Goal: Check status: Check status

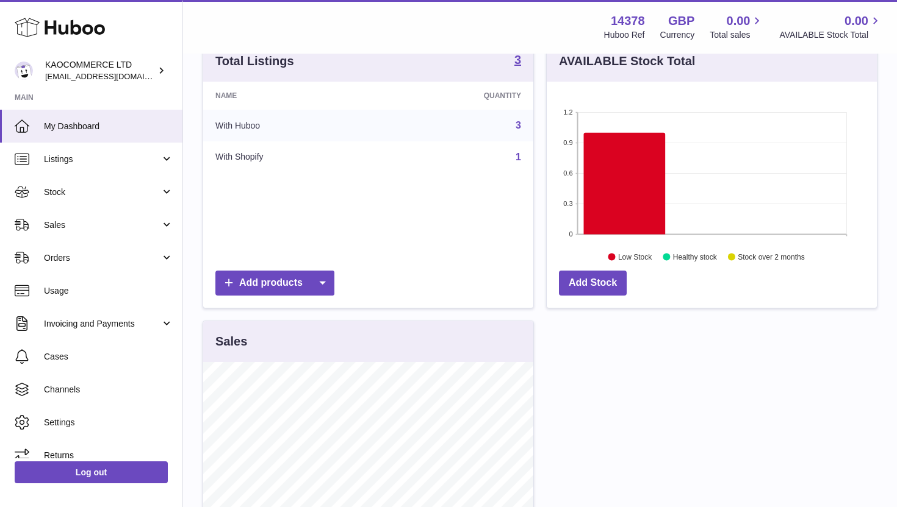
scroll to position [218, 0]
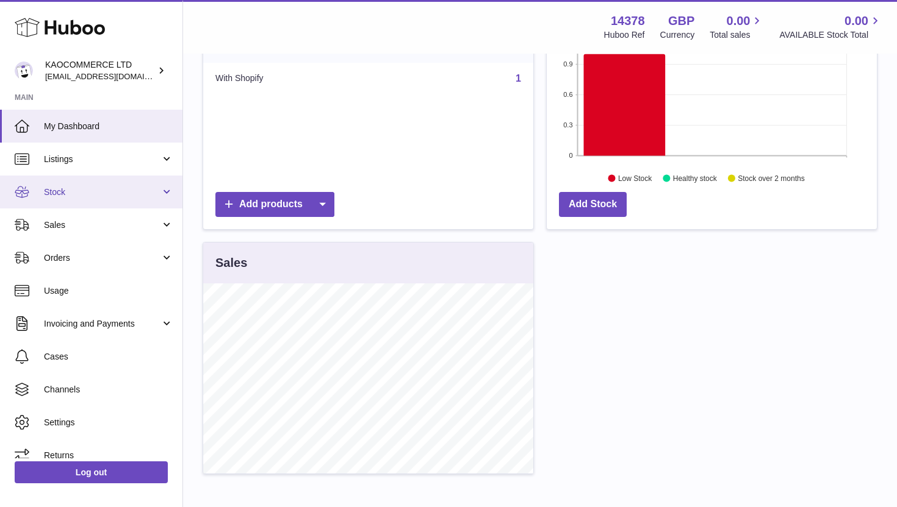
click at [98, 187] on span "Stock" at bounding box center [102, 193] width 116 height 12
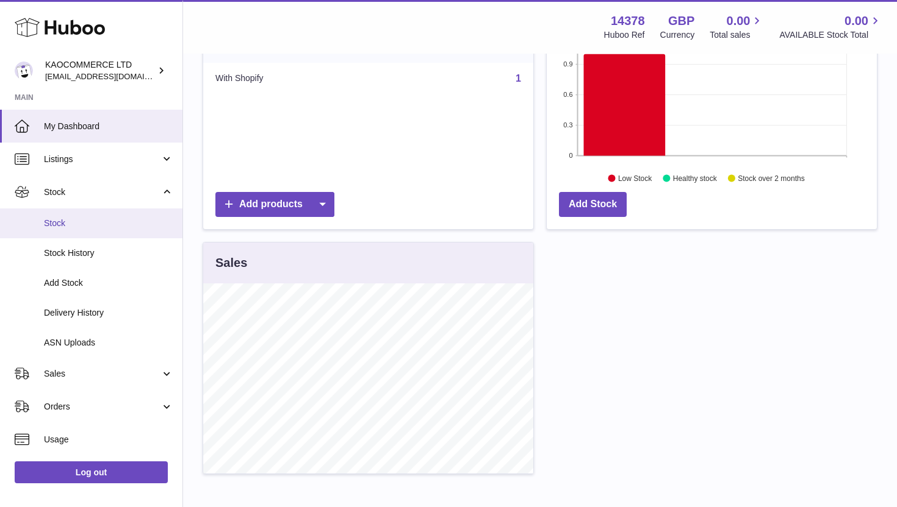
click at [84, 223] on span "Stock" at bounding box center [108, 224] width 129 height 12
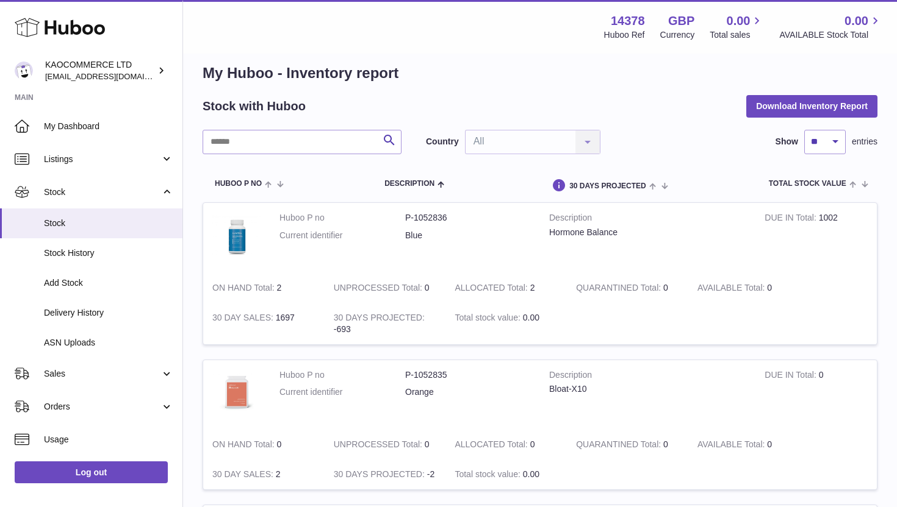
scroll to position [16, 0]
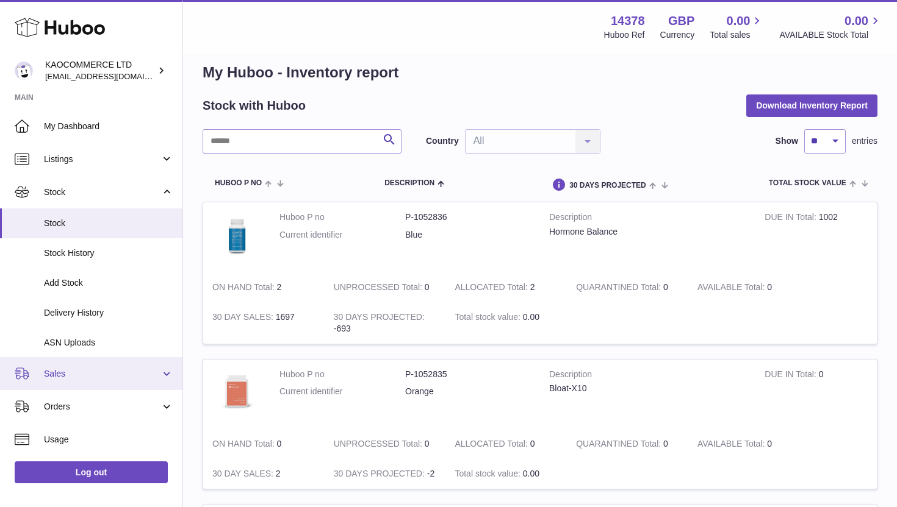
click at [135, 362] on link "Sales" at bounding box center [91, 373] width 182 height 33
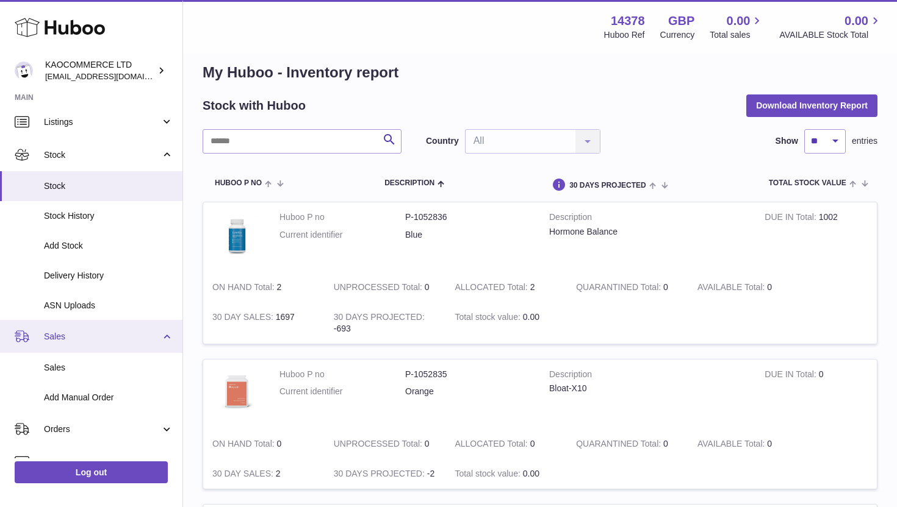
scroll to position [38, 0]
click at [118, 343] on link "Sales" at bounding box center [91, 335] width 182 height 33
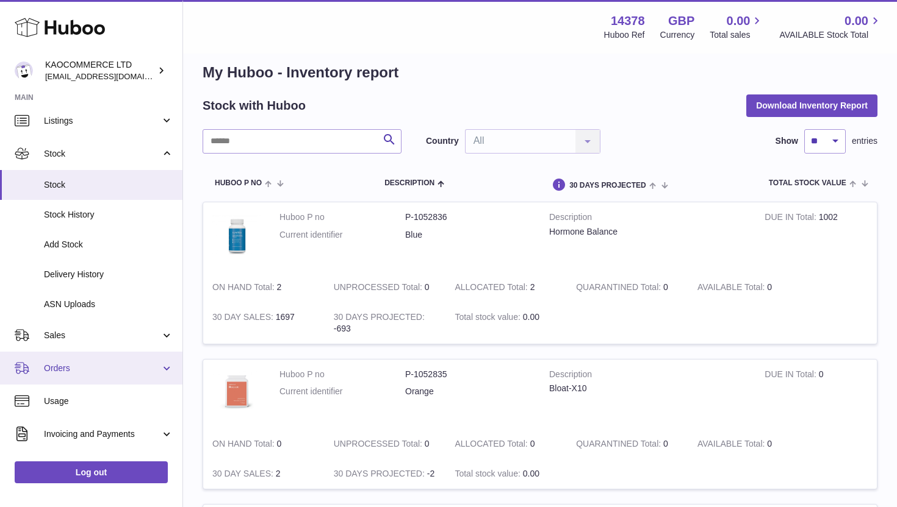
click at [102, 369] on span "Orders" at bounding box center [102, 369] width 116 height 12
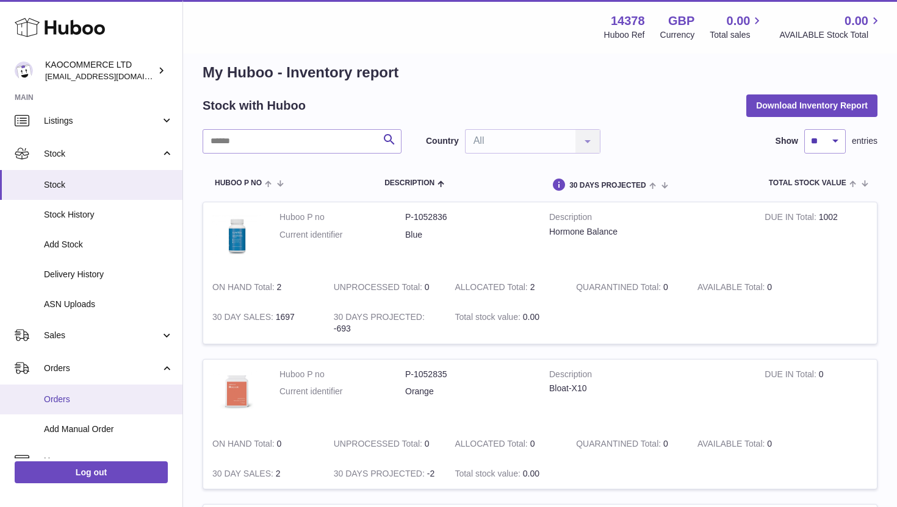
click at [90, 399] on span "Orders" at bounding box center [108, 400] width 129 height 12
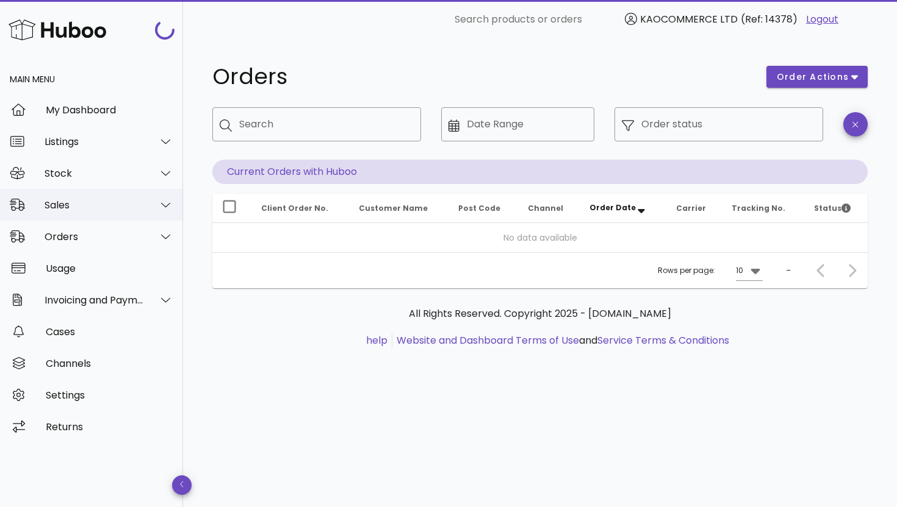
click at [99, 211] on div "Sales" at bounding box center [91, 205] width 183 height 32
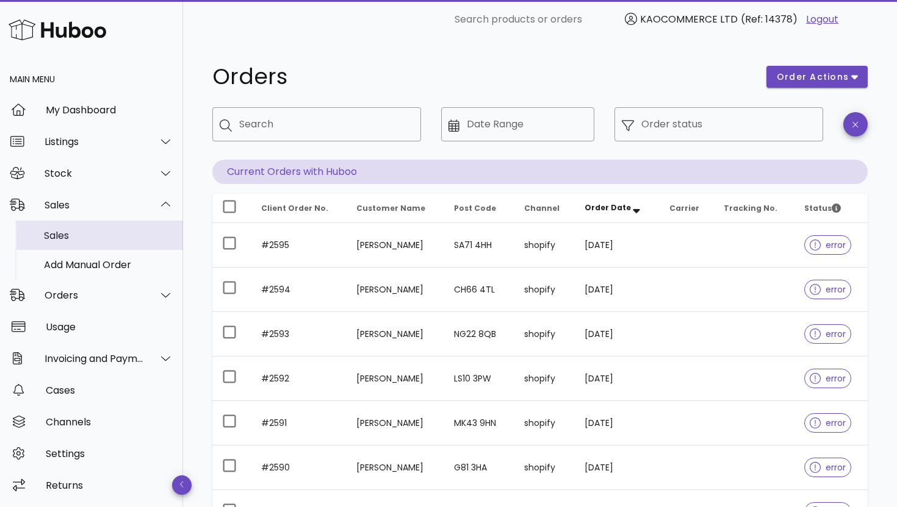
click at [103, 236] on div "Sales" at bounding box center [108, 236] width 129 height 12
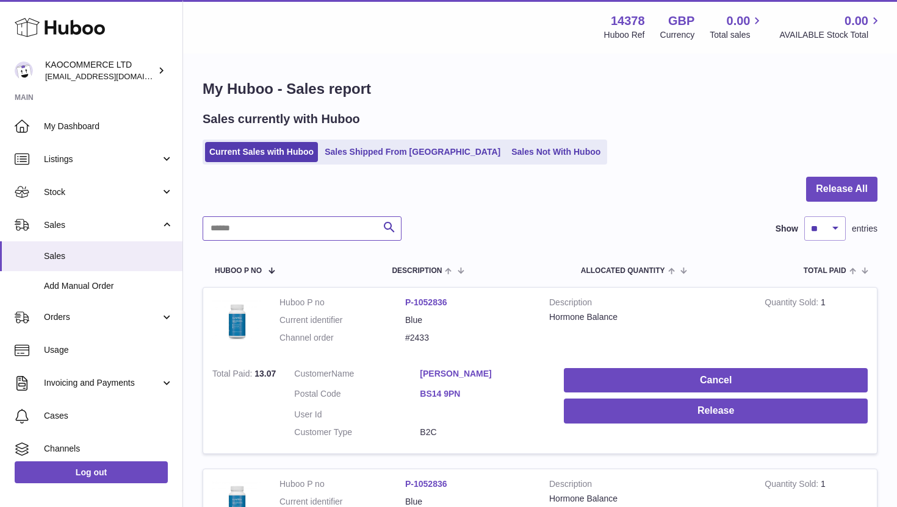
click at [231, 232] on input "text" at bounding box center [301, 229] width 199 height 24
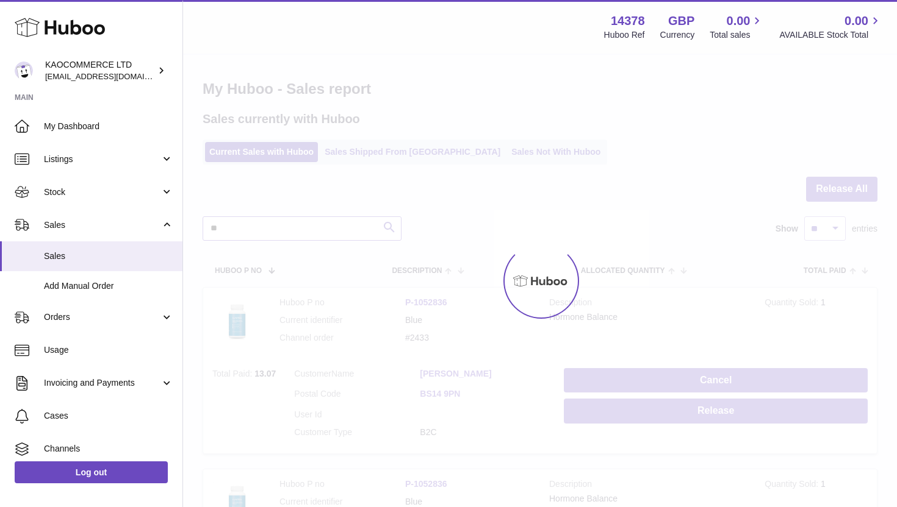
type input "*"
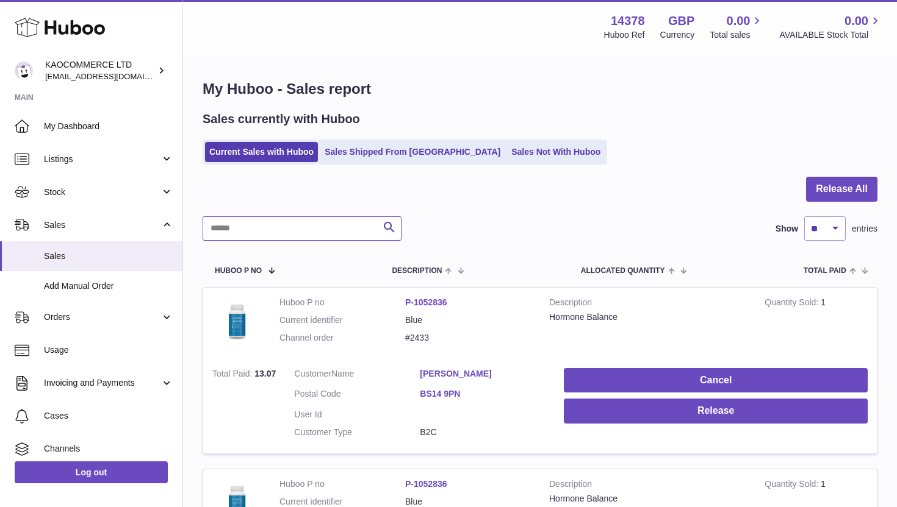
click at [292, 232] on input "text" at bounding box center [301, 229] width 199 height 24
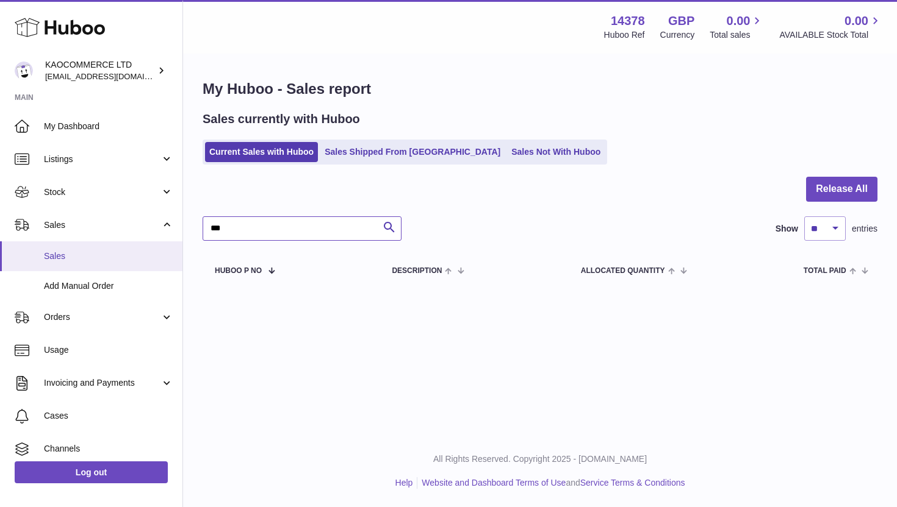
type input "***"
click at [100, 254] on span "Sales" at bounding box center [108, 257] width 129 height 12
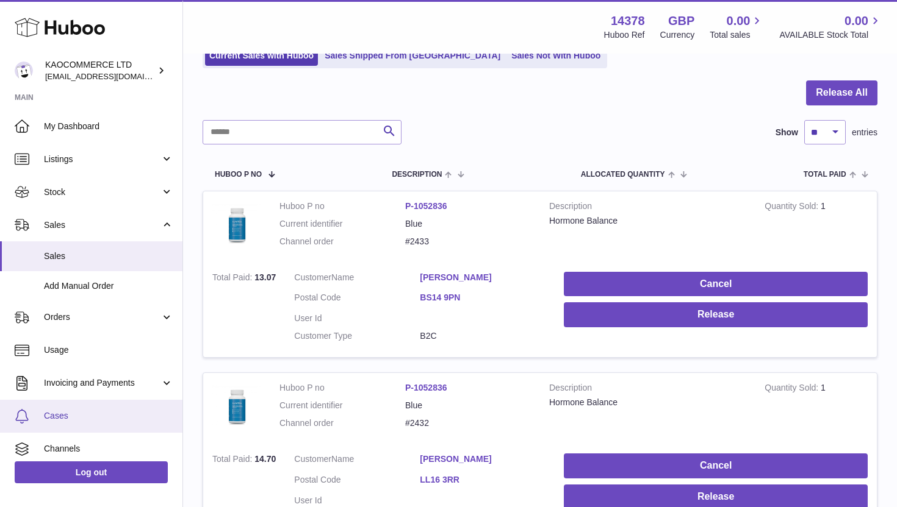
scroll to position [73, 0]
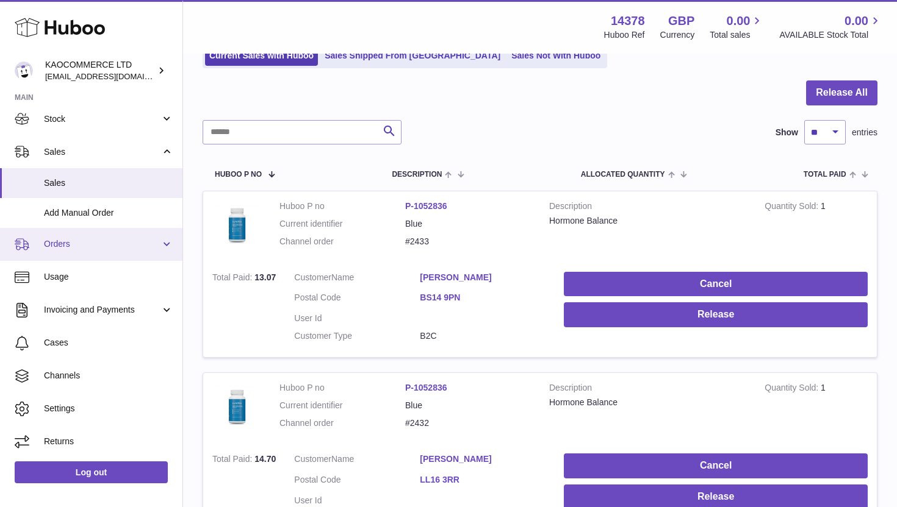
click at [86, 248] on span "Orders" at bounding box center [102, 244] width 116 height 12
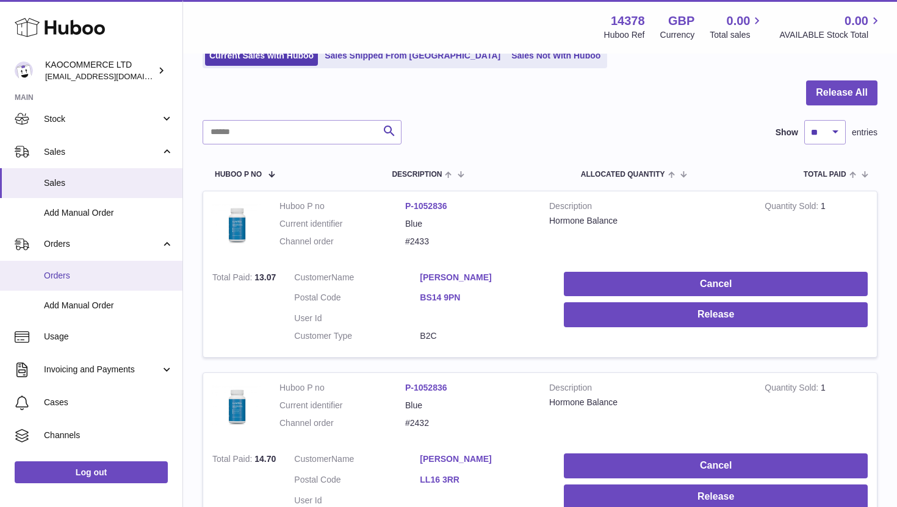
click at [80, 273] on span "Orders" at bounding box center [108, 276] width 129 height 12
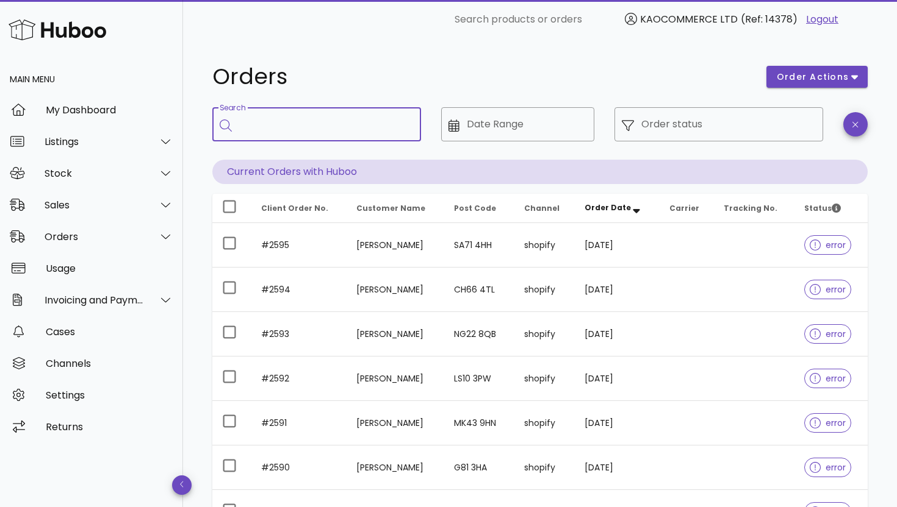
click at [315, 132] on input "Search" at bounding box center [325, 125] width 172 height 20
type input "***"
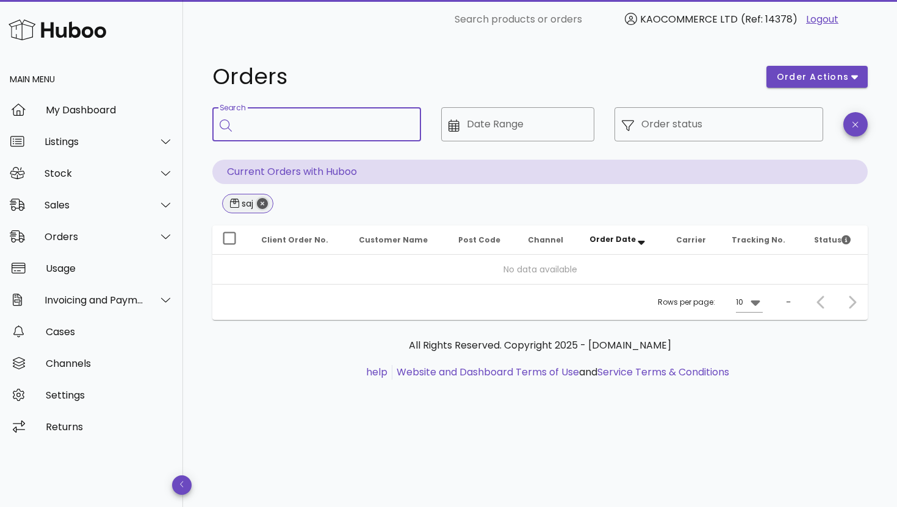
click at [265, 205] on icon "Close" at bounding box center [262, 203] width 11 height 11
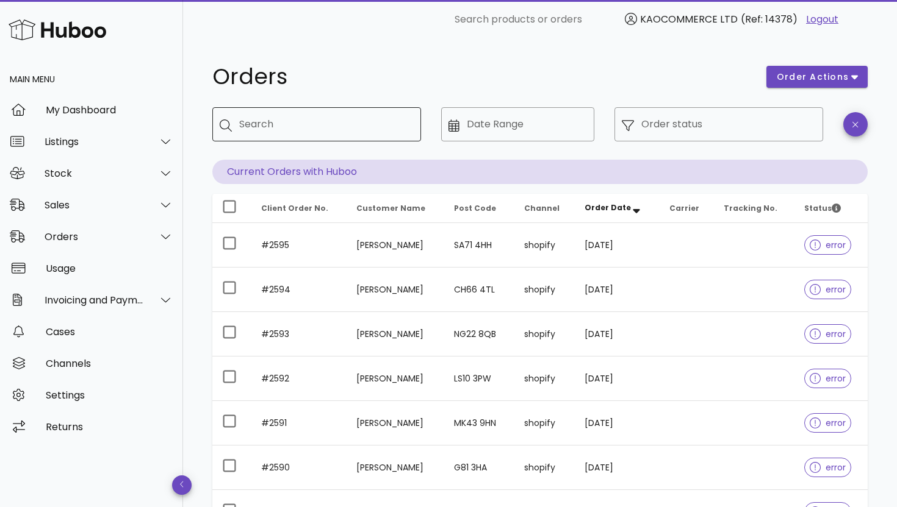
click at [267, 135] on div "Search" at bounding box center [325, 124] width 172 height 34
type input "****"
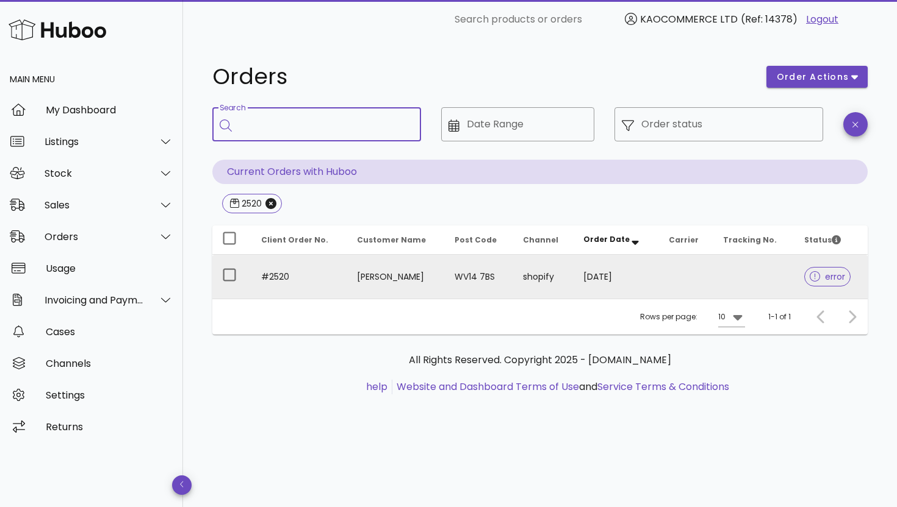
click at [348, 272] on td "[PERSON_NAME]" at bounding box center [396, 277] width 98 height 44
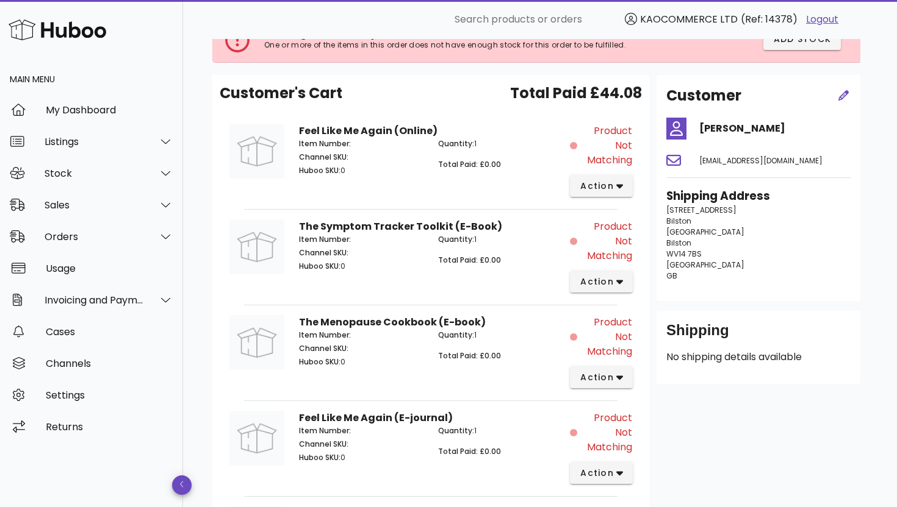
scroll to position [135, 0]
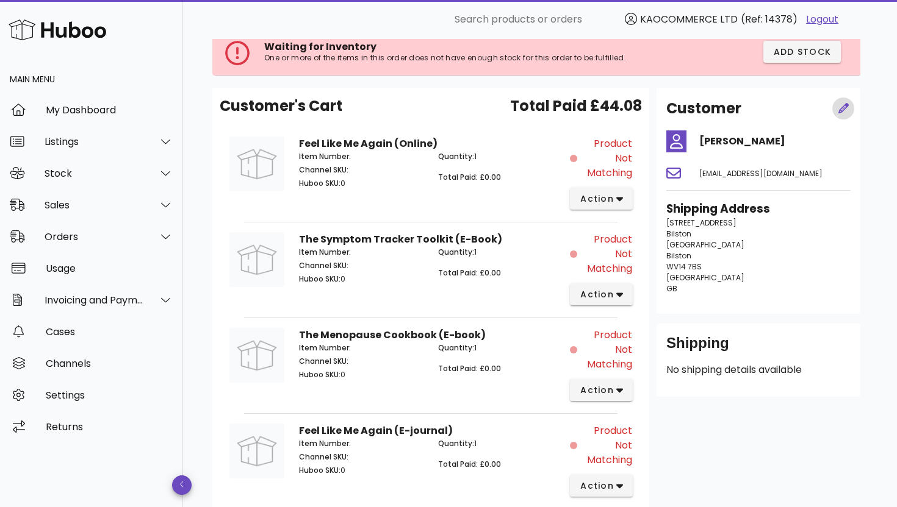
click at [839, 109] on icon "button" at bounding box center [843, 108] width 11 height 11
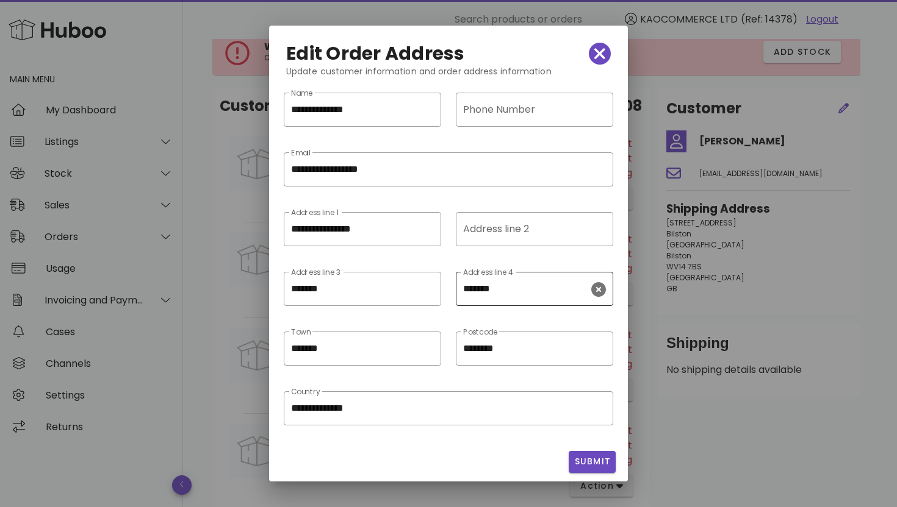
scroll to position [3, 0]
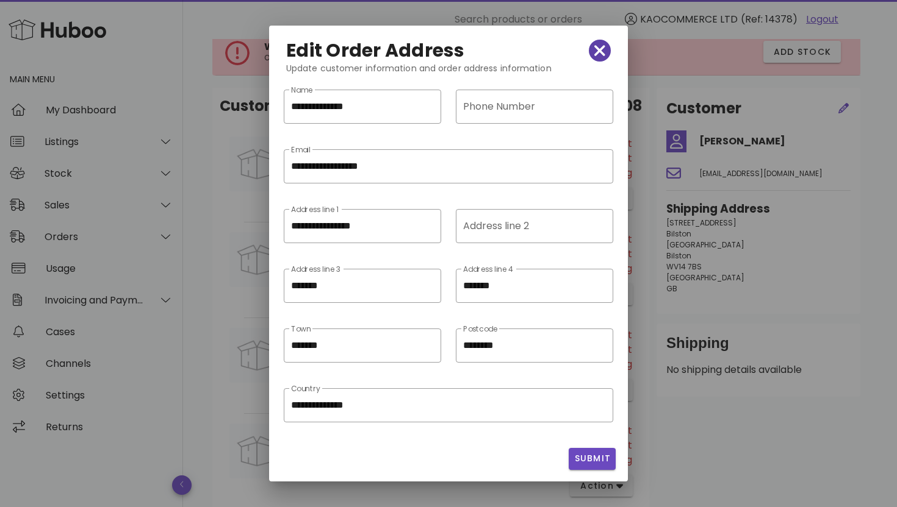
click at [596, 57] on icon "button" at bounding box center [599, 50] width 11 height 17
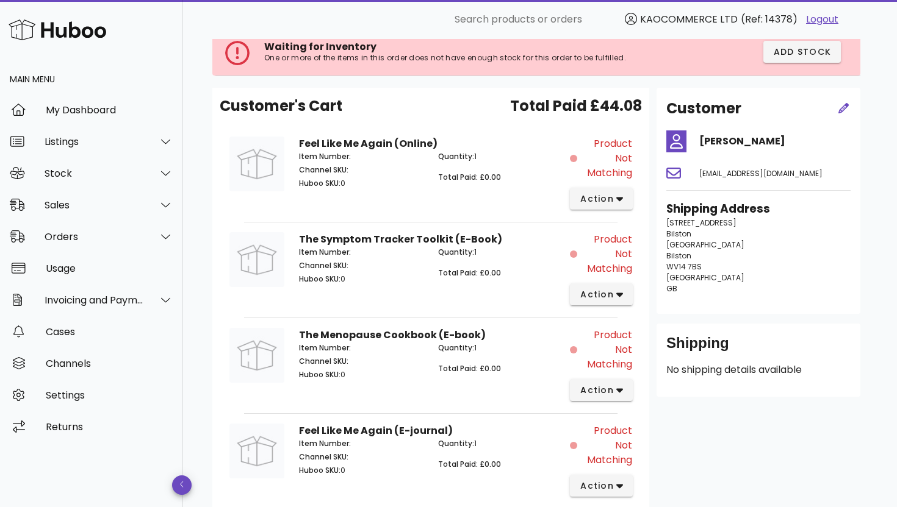
click at [706, 337] on div "Shipping" at bounding box center [758, 348] width 184 height 29
click at [706, 352] on div "Shipping" at bounding box center [758, 348] width 184 height 29
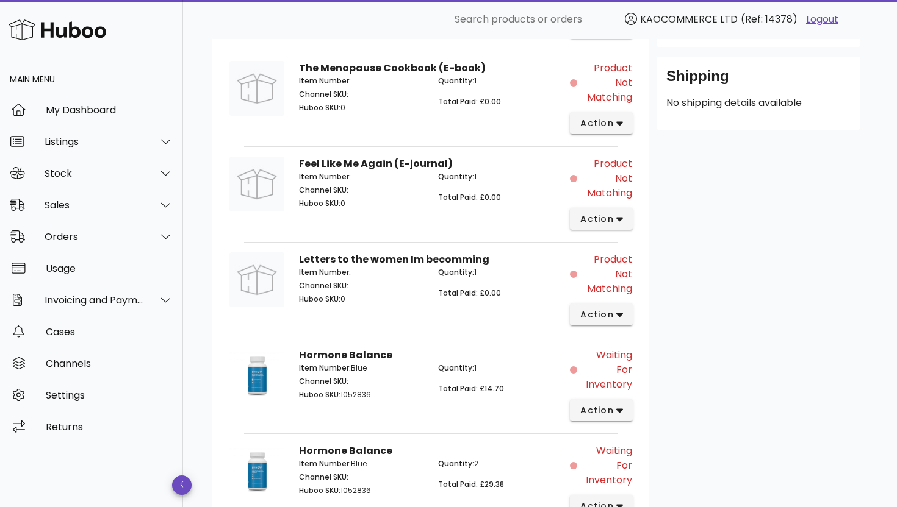
scroll to position [443, 0]
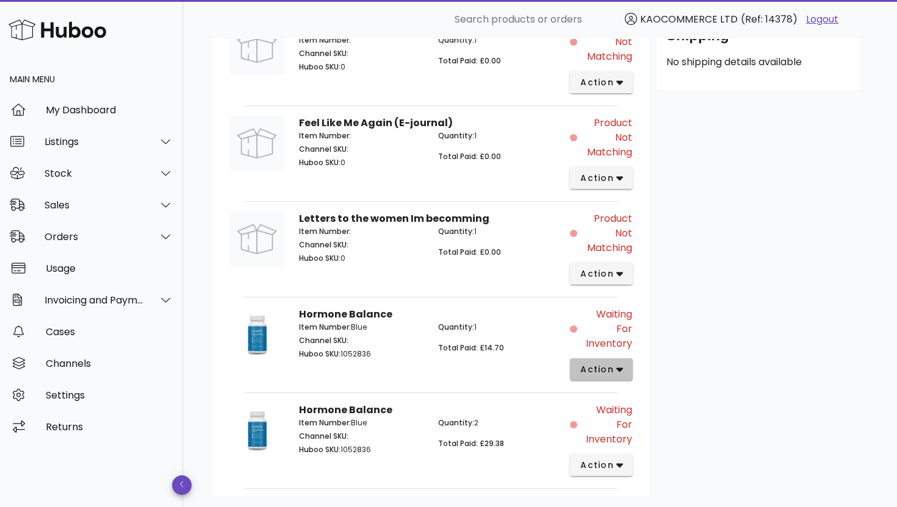
click at [597, 367] on span "action" at bounding box center [596, 369] width 34 height 13
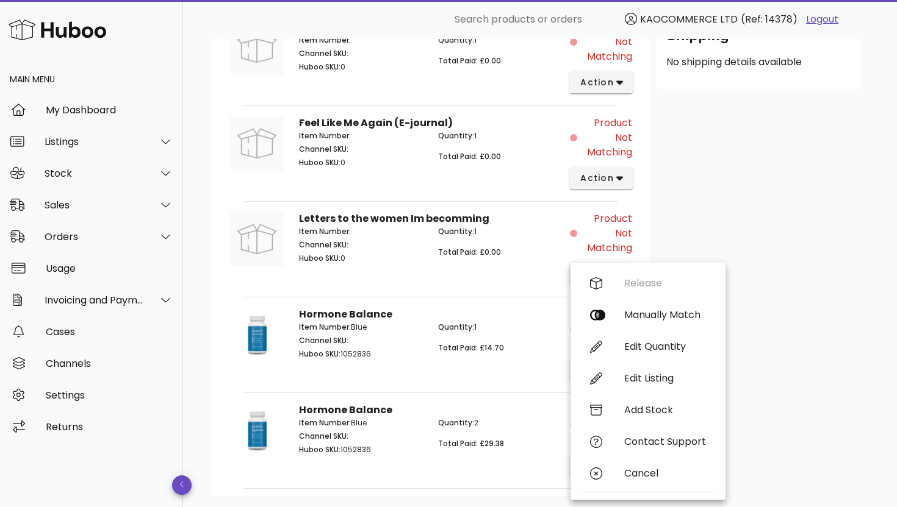
click at [753, 324] on div "Customer [PERSON_NAME] [EMAIL_ADDRESS][DOMAIN_NAME] Shipping Address [STREET_AD…" at bounding box center [758, 138] width 218 height 717
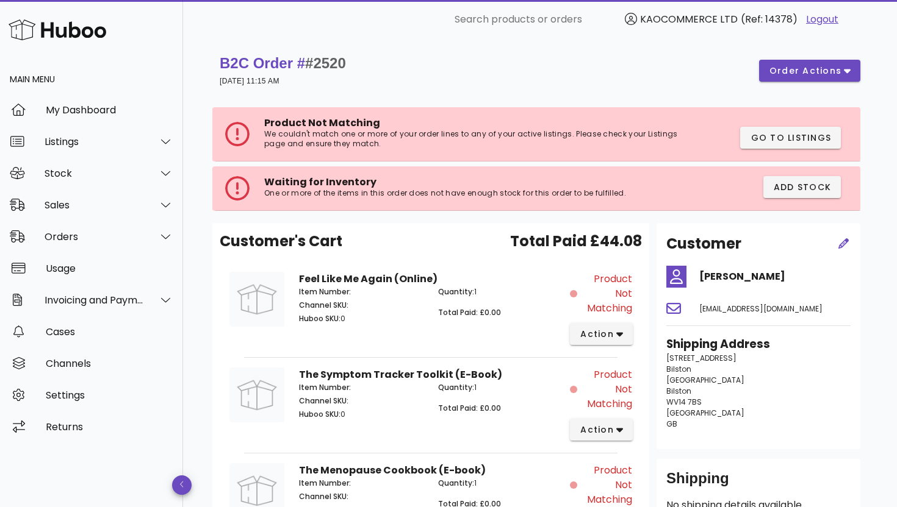
scroll to position [5, 0]
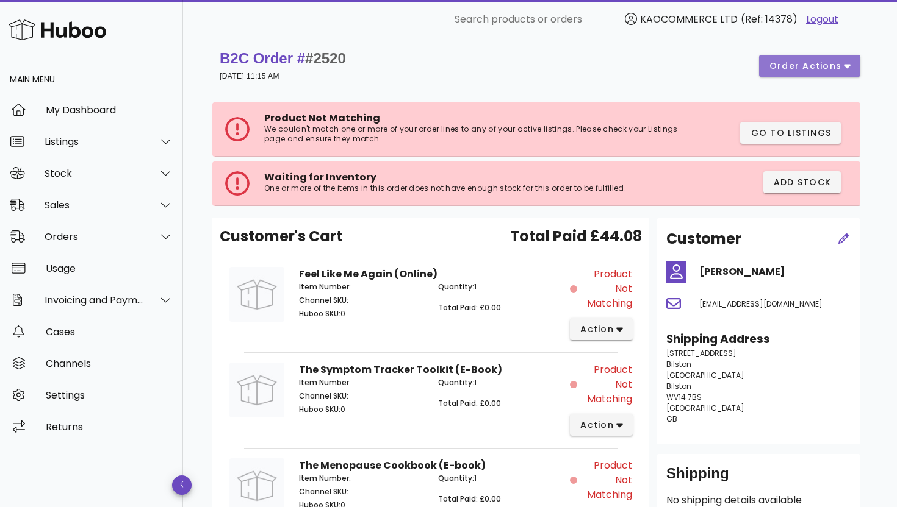
click at [775, 67] on span "order actions" at bounding box center [804, 66] width 73 height 13
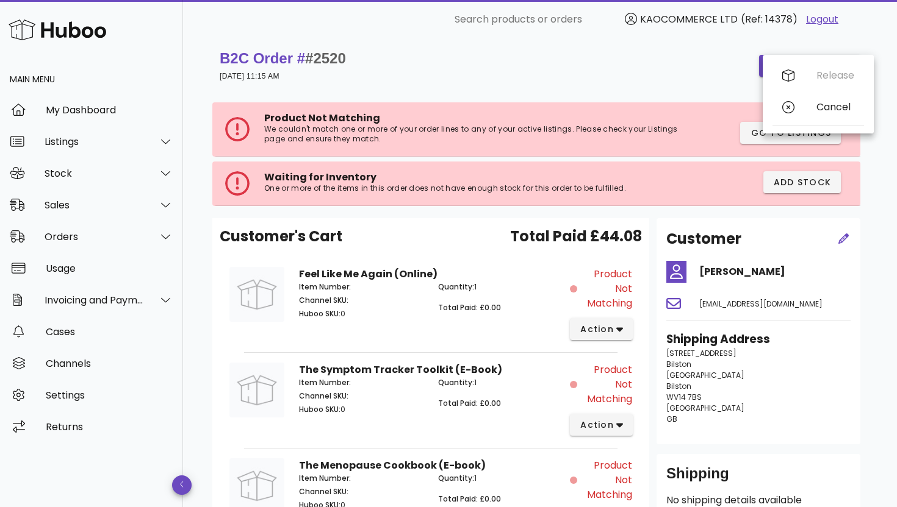
click at [706, 72] on div "B2C Order # #2520 [DATE] 11:15 AM order actions" at bounding box center [540, 66] width 640 height 34
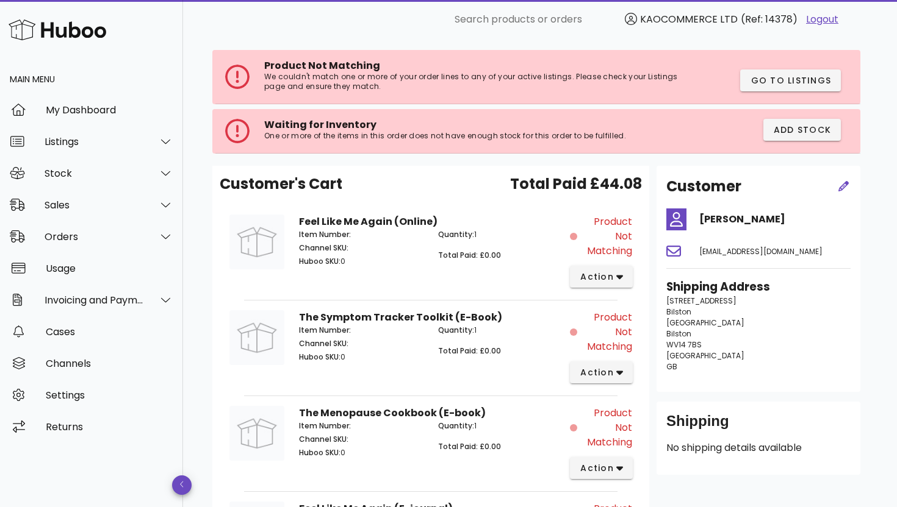
scroll to position [0, 0]
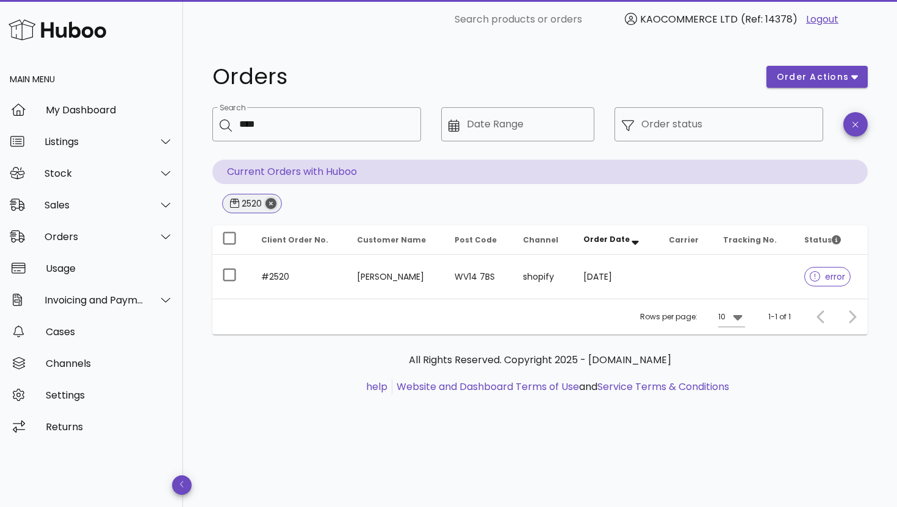
click at [276, 205] on icon "Close" at bounding box center [270, 203] width 11 height 11
click at [273, 203] on icon "Close" at bounding box center [270, 203] width 11 height 11
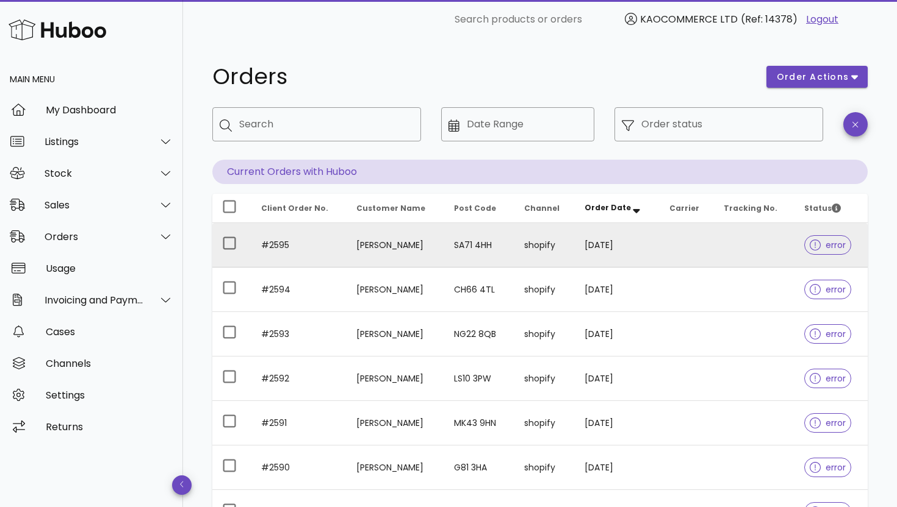
click at [313, 236] on td "#2595" at bounding box center [298, 245] width 95 height 45
